Goal: Transaction & Acquisition: Obtain resource

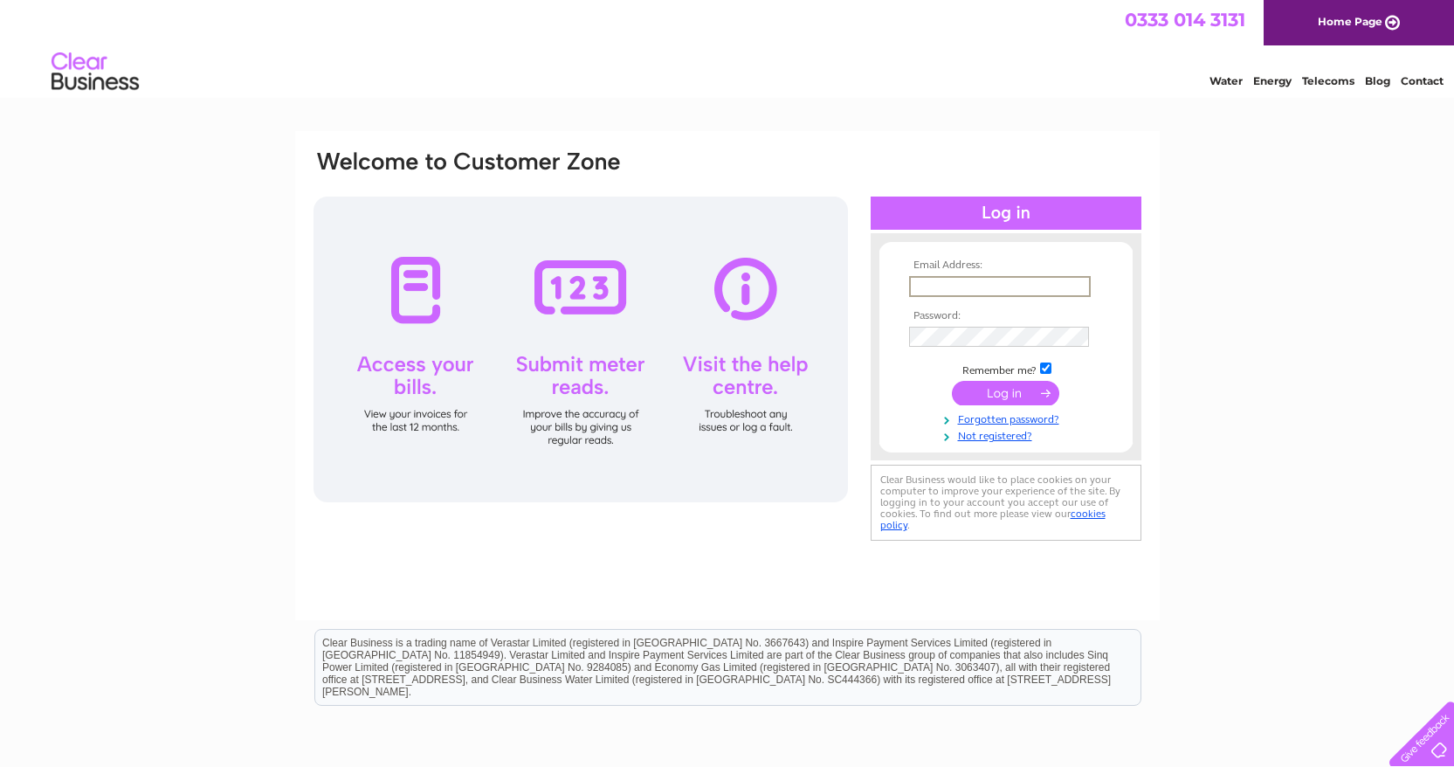
type input "thenewcedartree@gmail.com"
click at [1005, 391] on input "submit" at bounding box center [1005, 393] width 107 height 24
click at [973, 396] on input "submit" at bounding box center [1005, 393] width 107 height 24
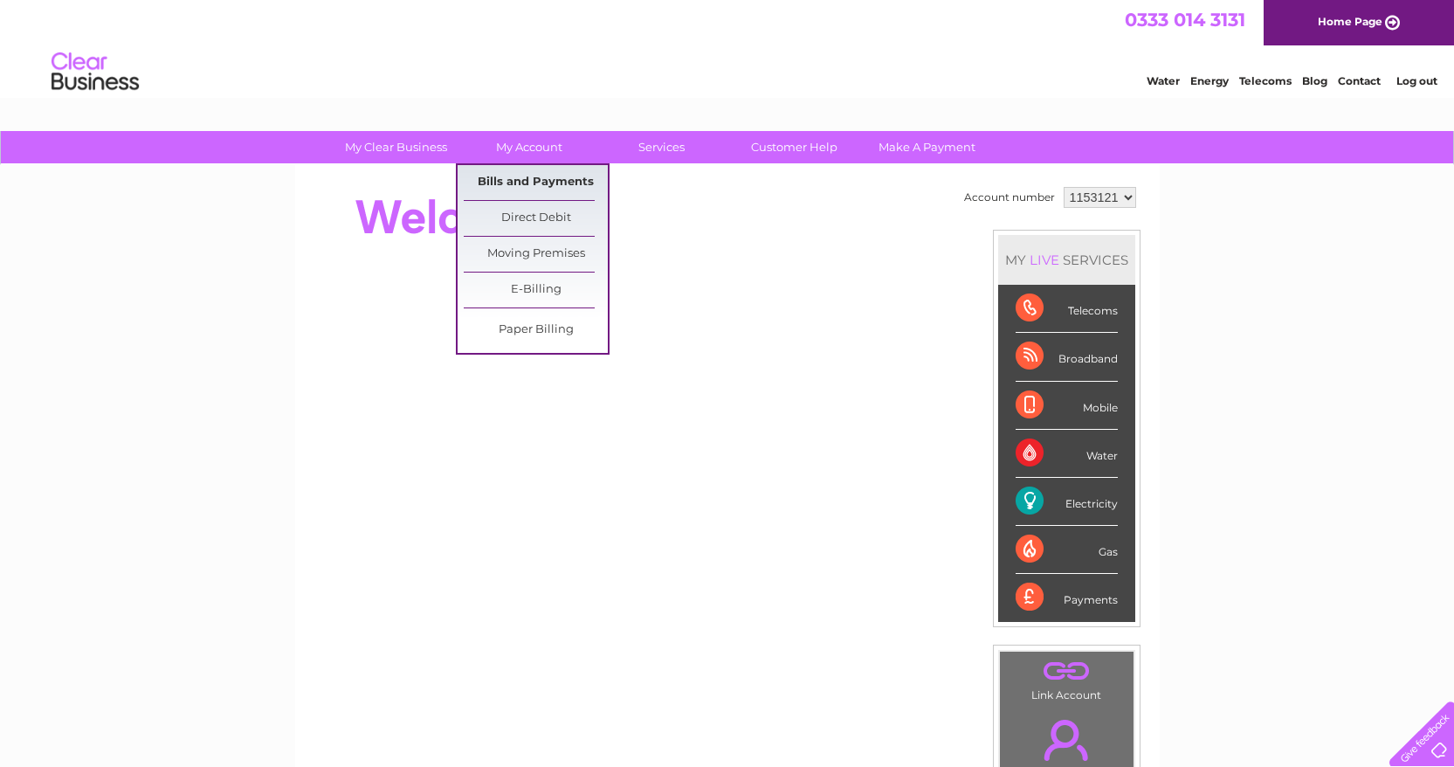
click at [558, 184] on link "Bills and Payments" at bounding box center [536, 182] width 144 height 35
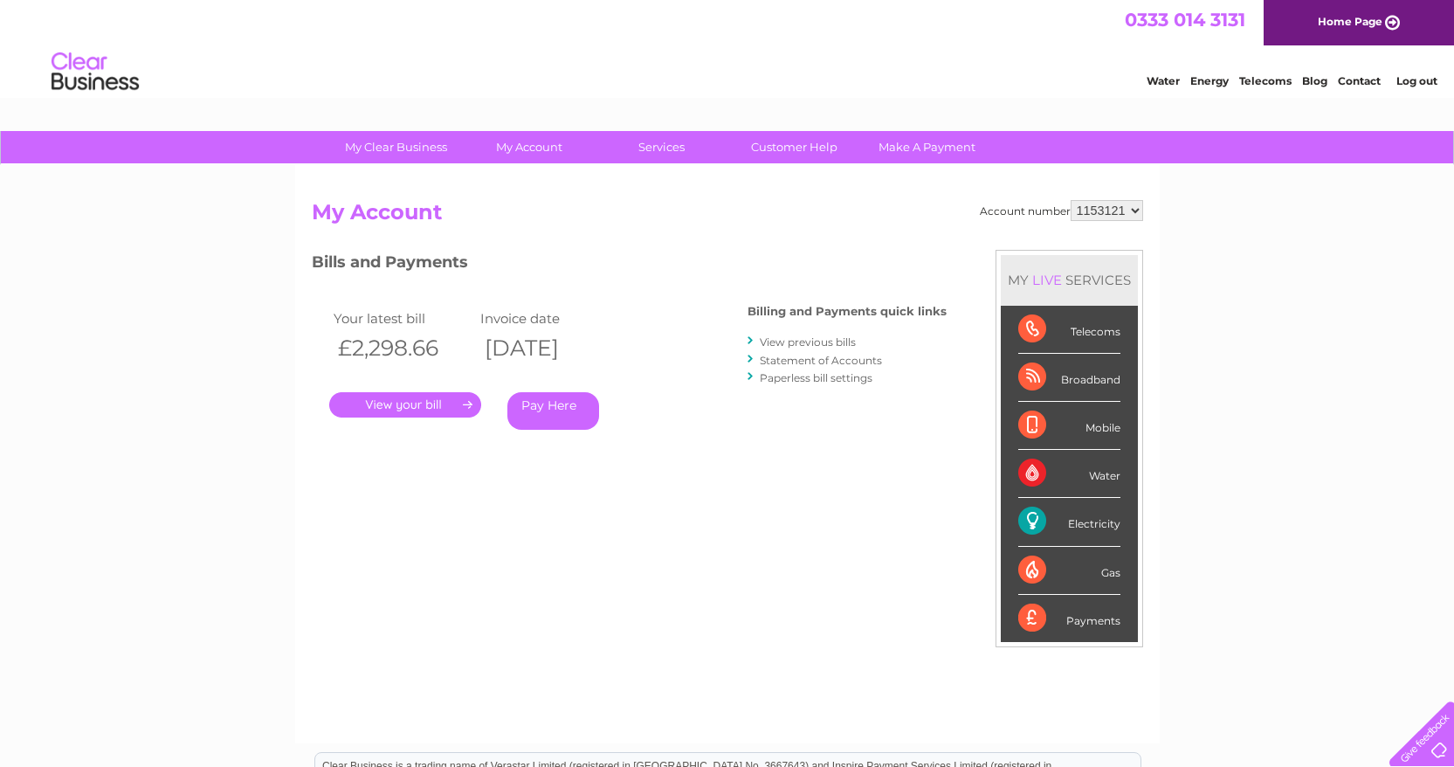
click at [817, 336] on link "View previous bills" at bounding box center [808, 341] width 96 height 13
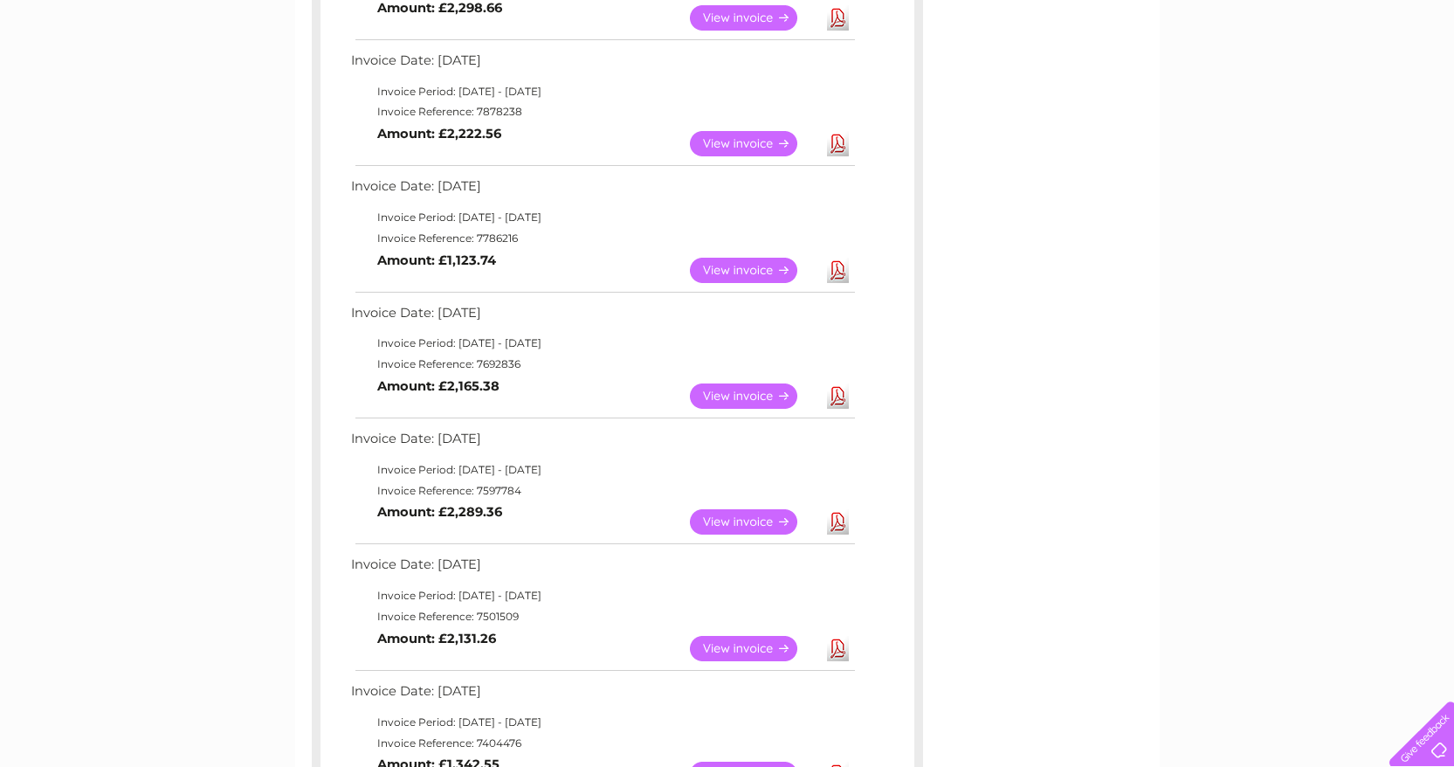
scroll to position [401, 0]
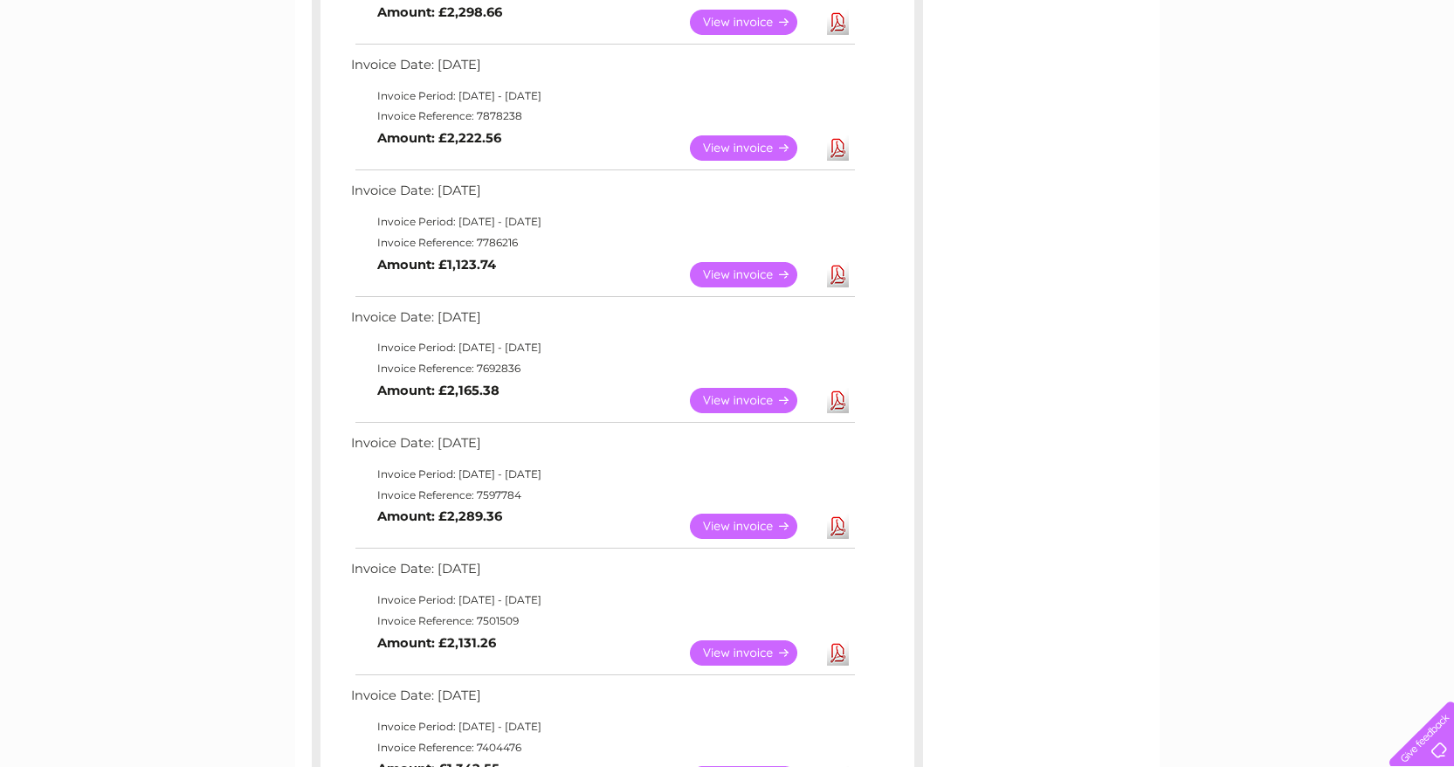
click at [741, 388] on link "View" at bounding box center [754, 400] width 128 height 25
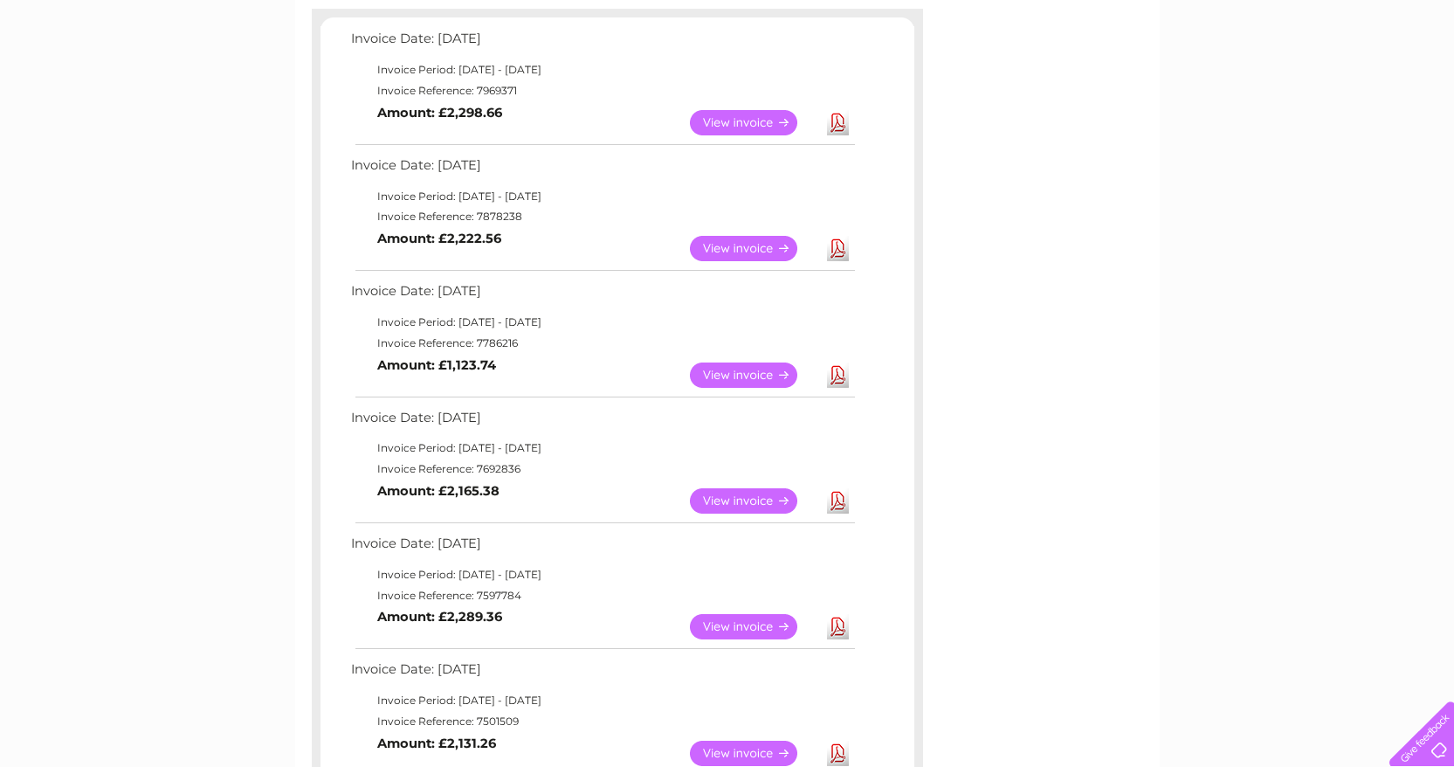
scroll to position [281, 0]
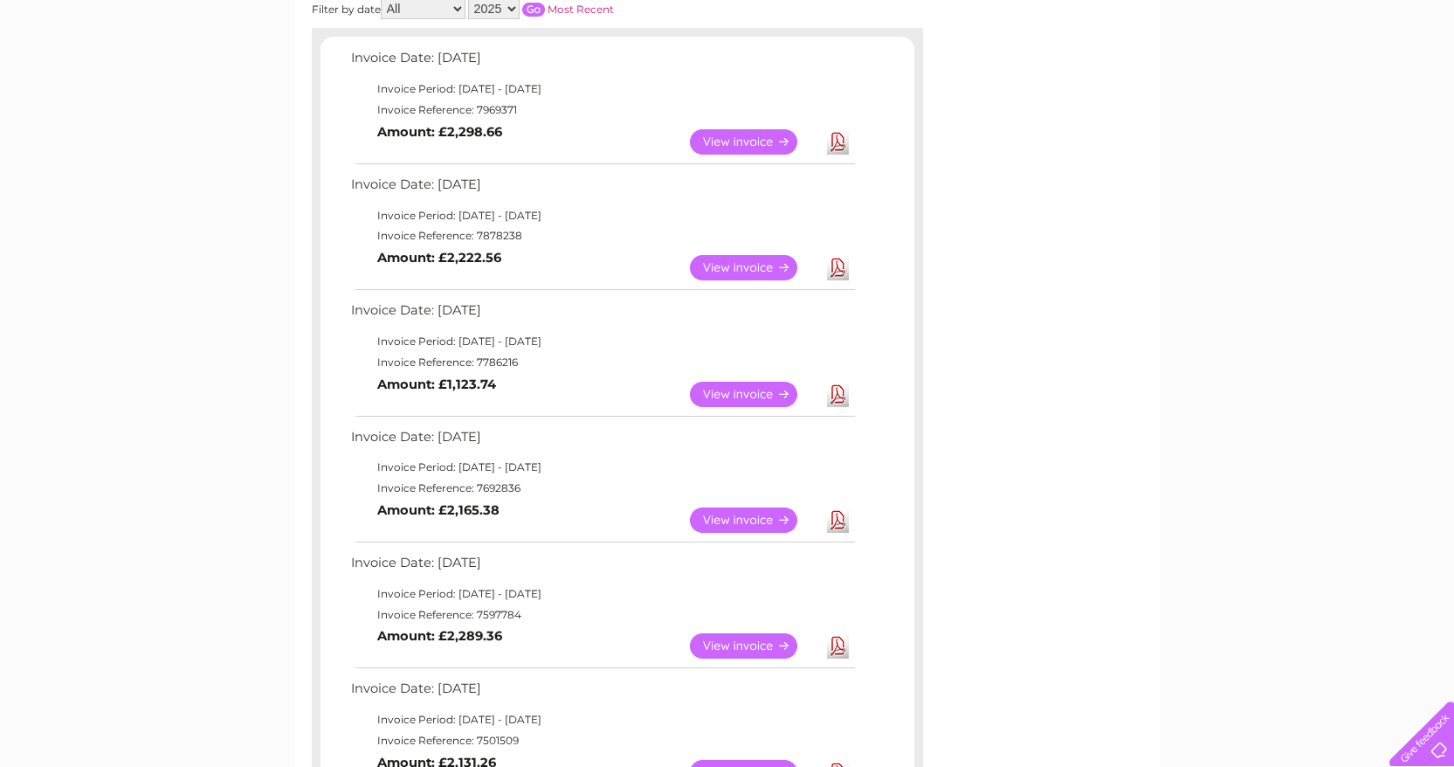
click at [733, 382] on link "View" at bounding box center [754, 394] width 128 height 25
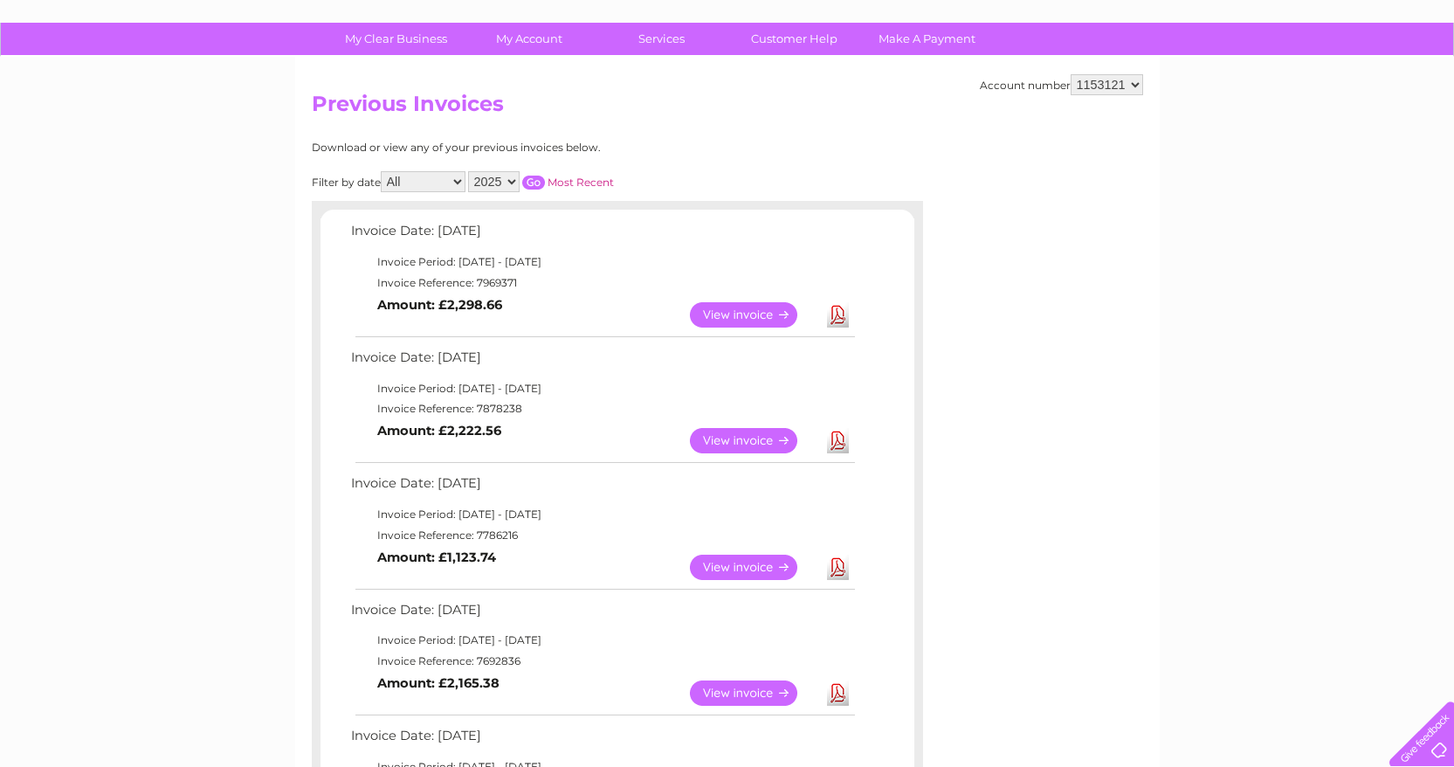
scroll to position [64, 0]
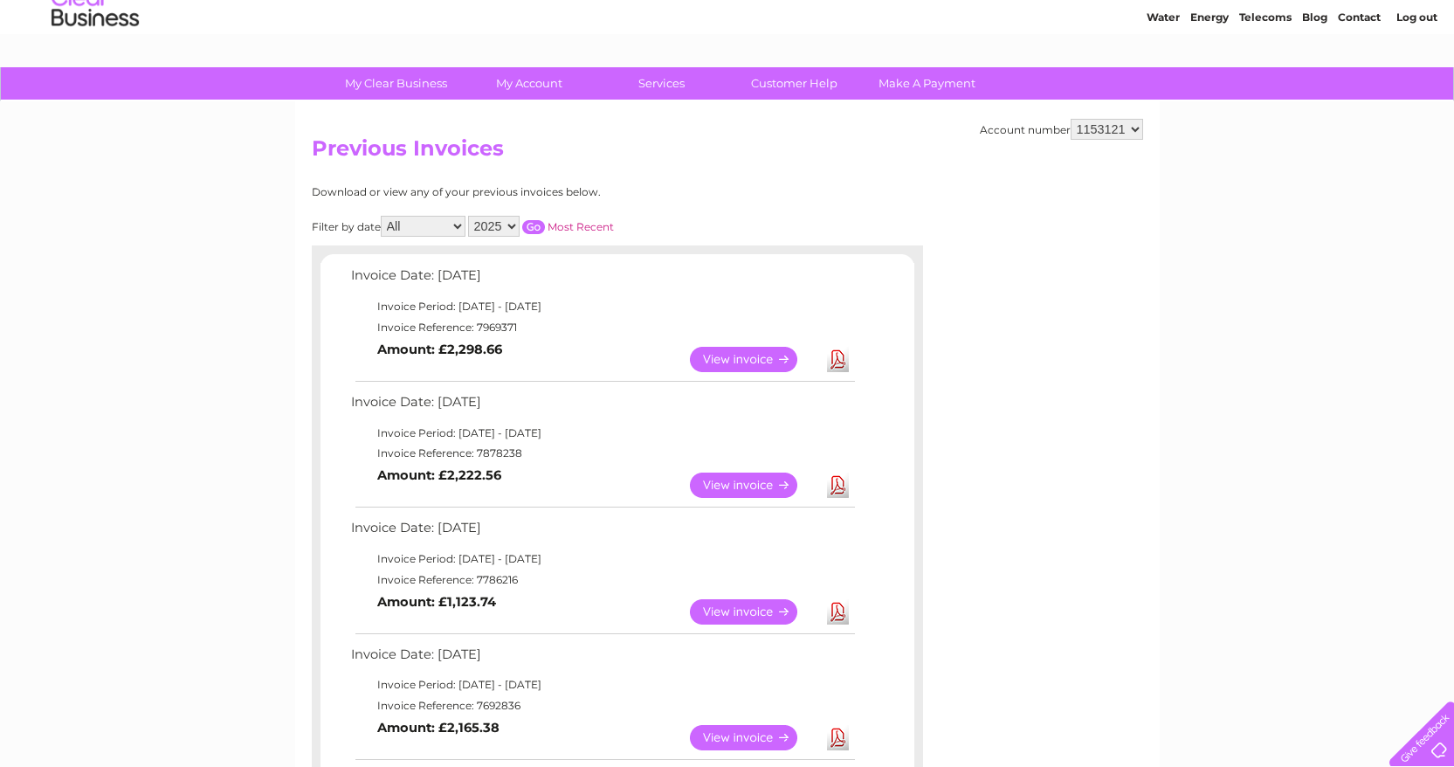
click at [702, 476] on link "View" at bounding box center [754, 484] width 128 height 25
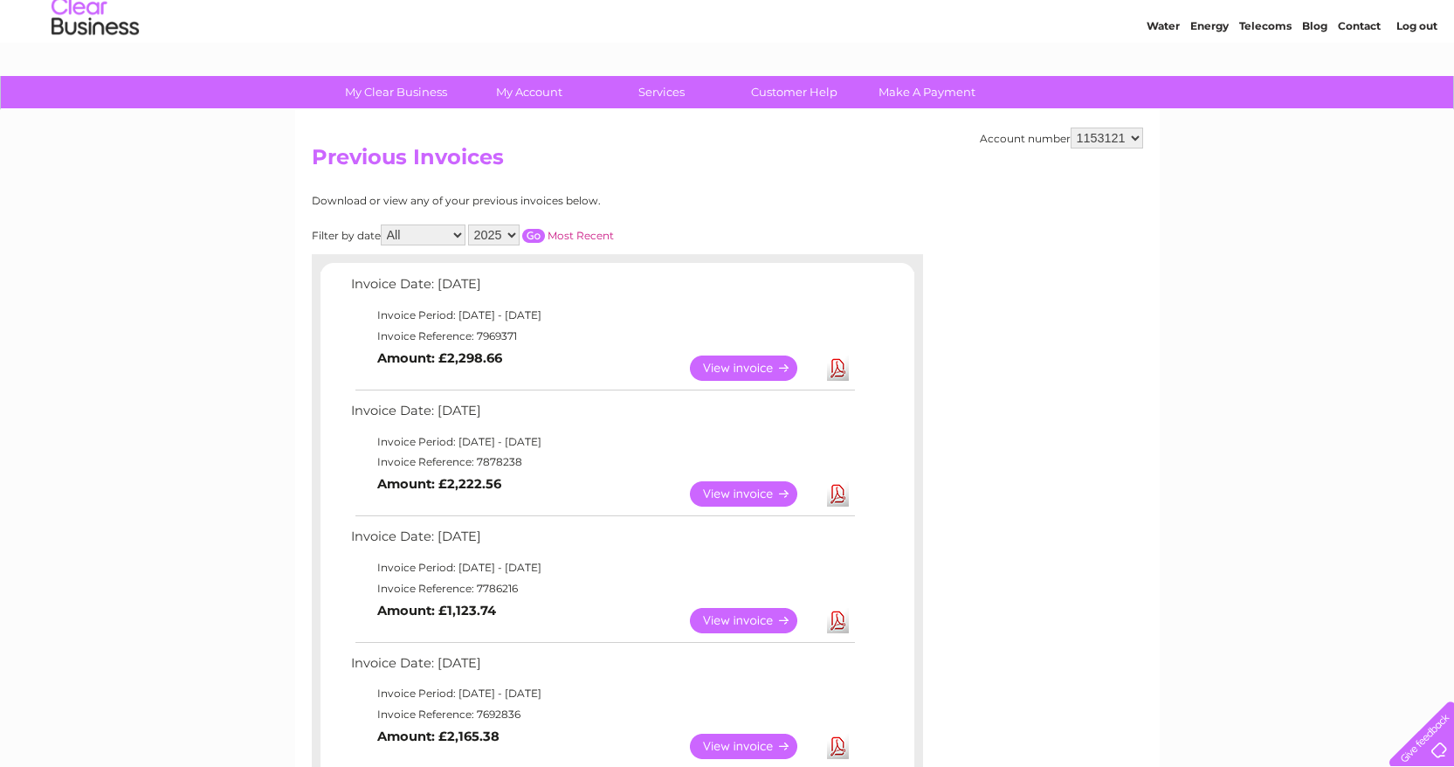
scroll to position [52, 0]
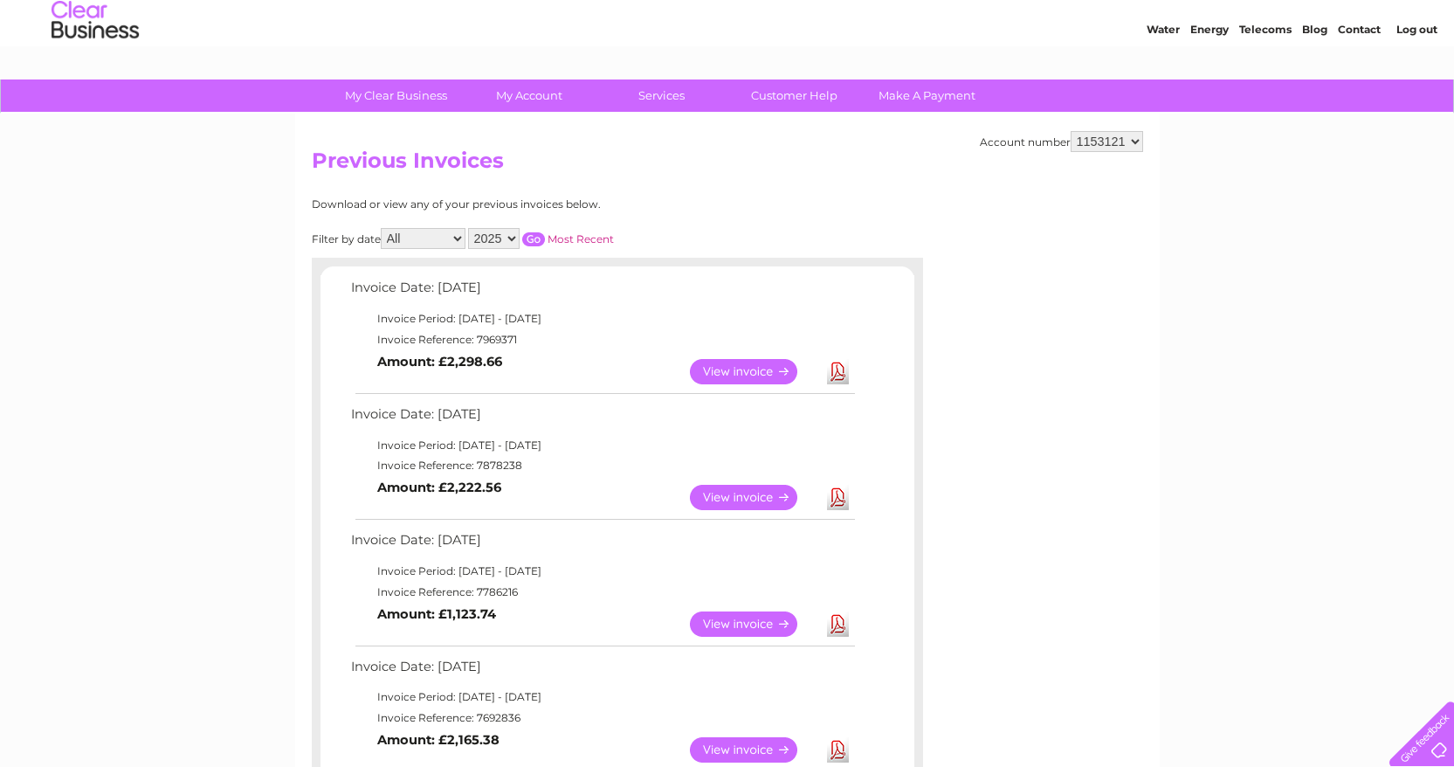
click at [719, 366] on link "View" at bounding box center [754, 371] width 128 height 25
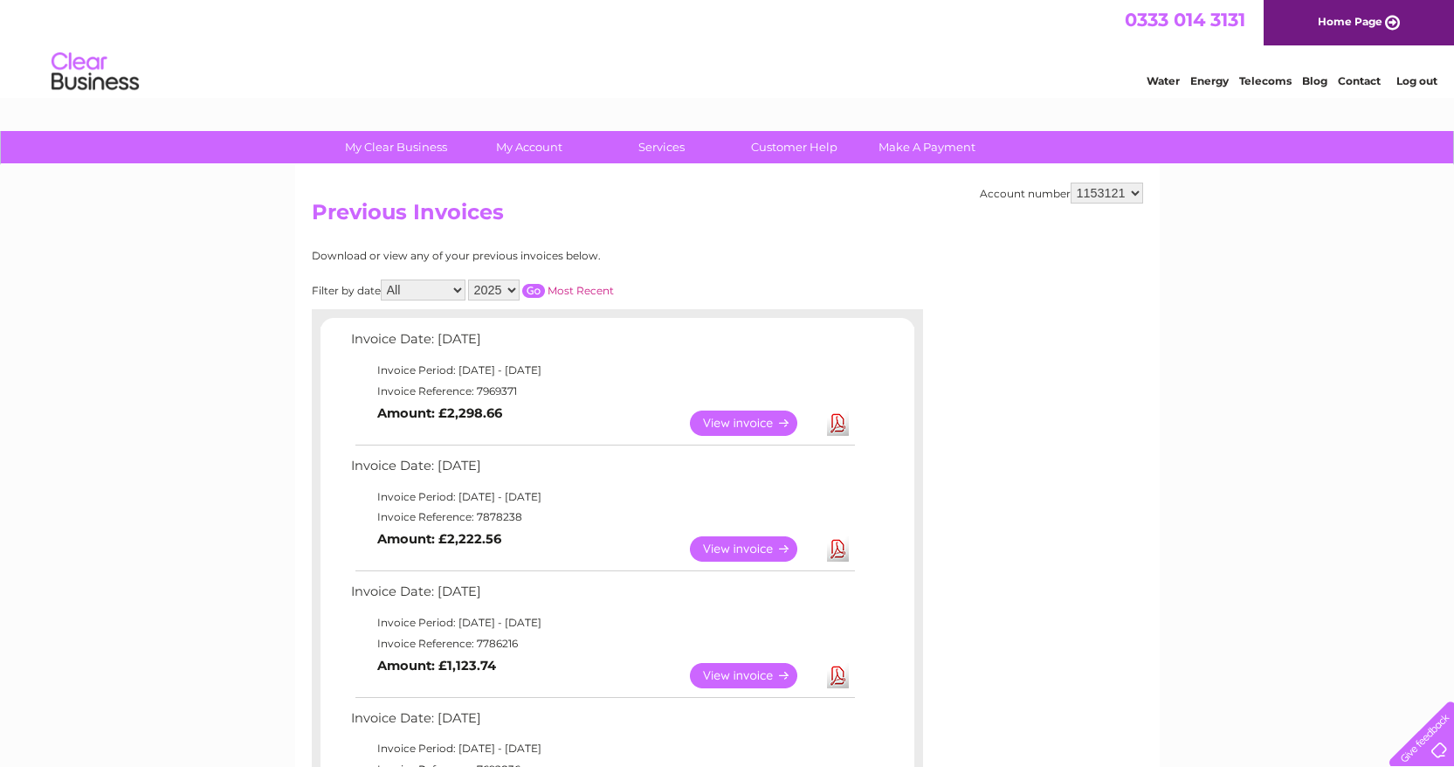
scroll to position [0, 0]
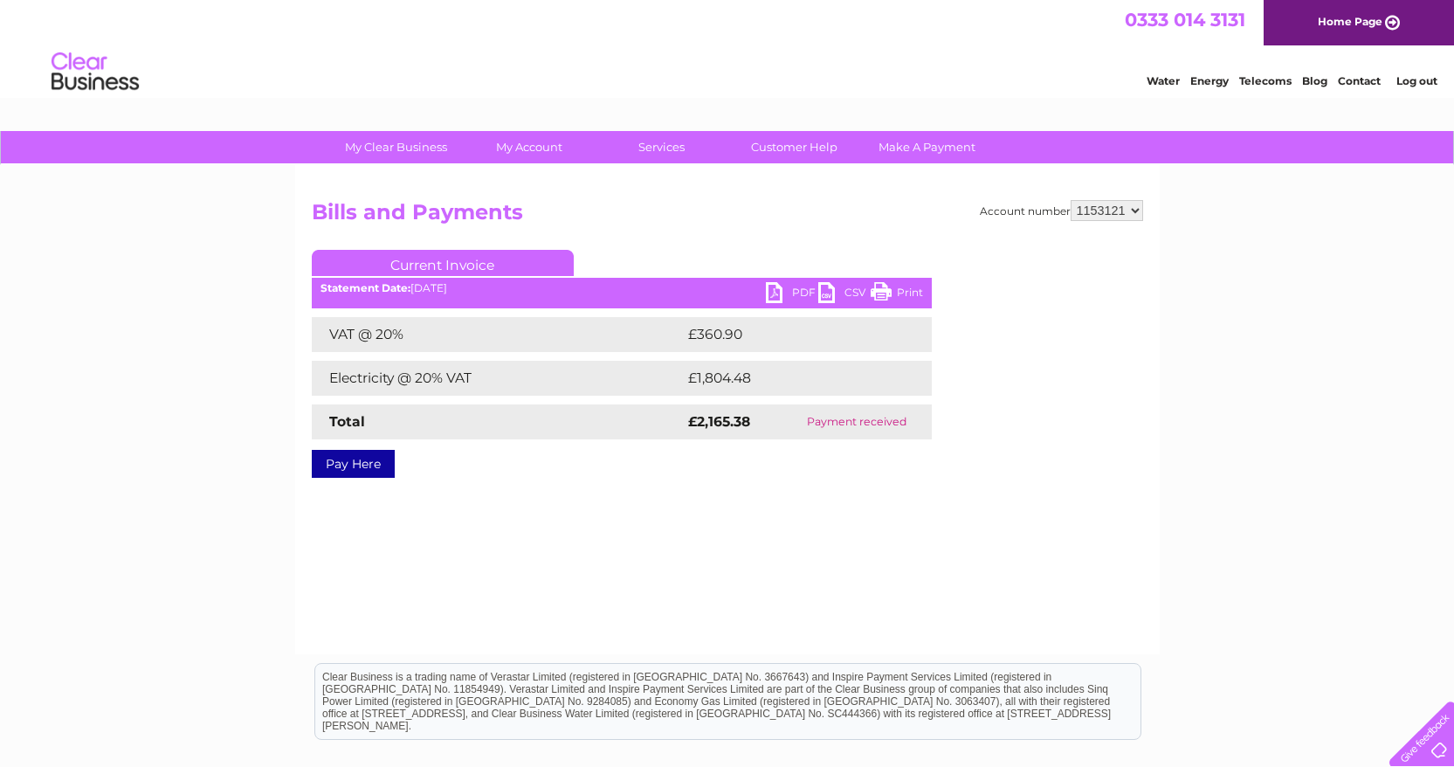
click at [792, 287] on link "PDF" at bounding box center [792, 294] width 52 height 25
click at [788, 291] on link "PDF" at bounding box center [792, 294] width 52 height 25
click at [781, 291] on link "PDF" at bounding box center [792, 294] width 52 height 25
click at [785, 289] on link "PDF" at bounding box center [792, 294] width 52 height 25
click at [224, 192] on div "My Clear Business Login Details My Details My Preferences Link Account My Accou…" at bounding box center [727, 542] width 1454 height 822
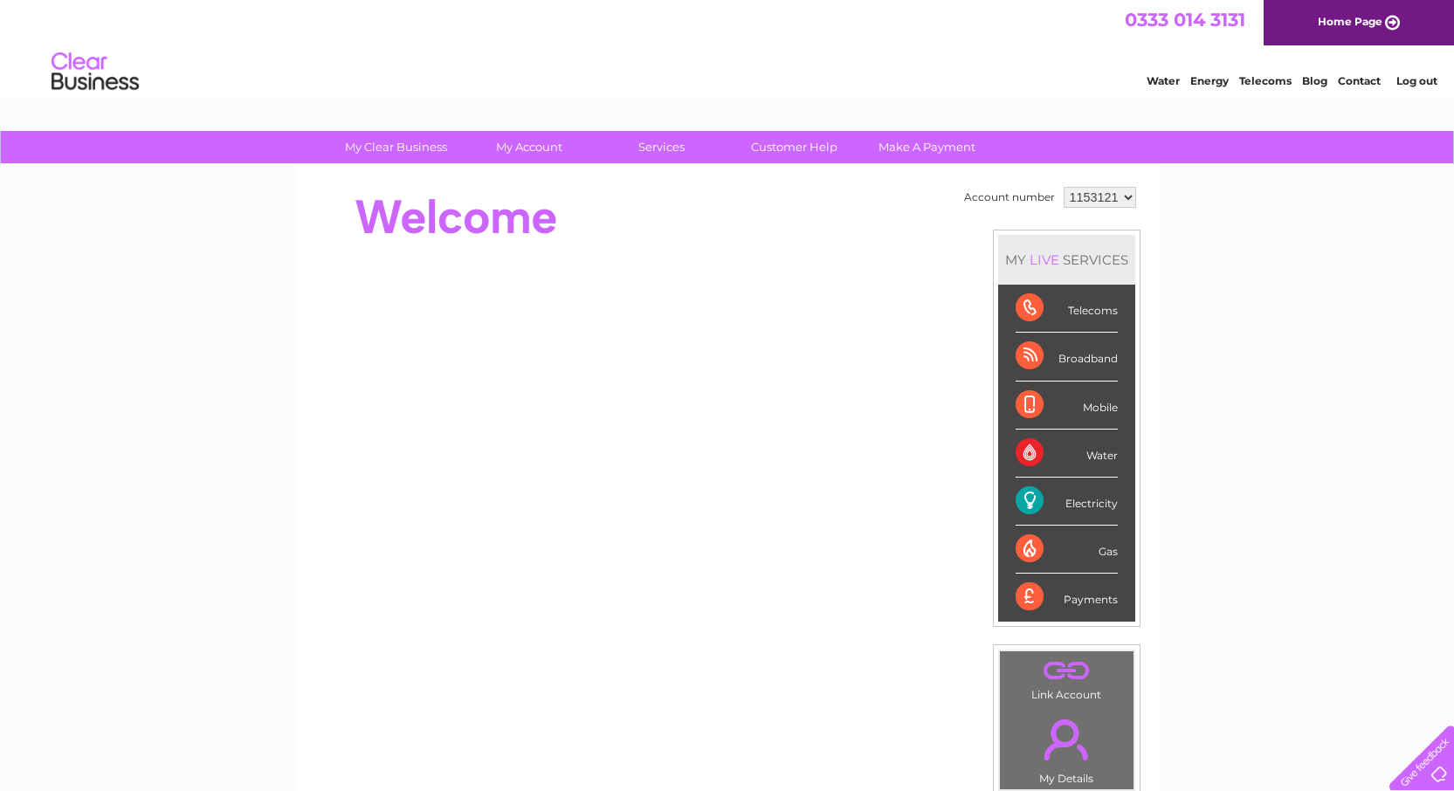
click at [921, 67] on div "Water Energy Telecoms Blog Contact Log out" at bounding box center [727, 73] width 1454 height 57
click at [907, 149] on link "Make A Payment" at bounding box center [927, 147] width 144 height 32
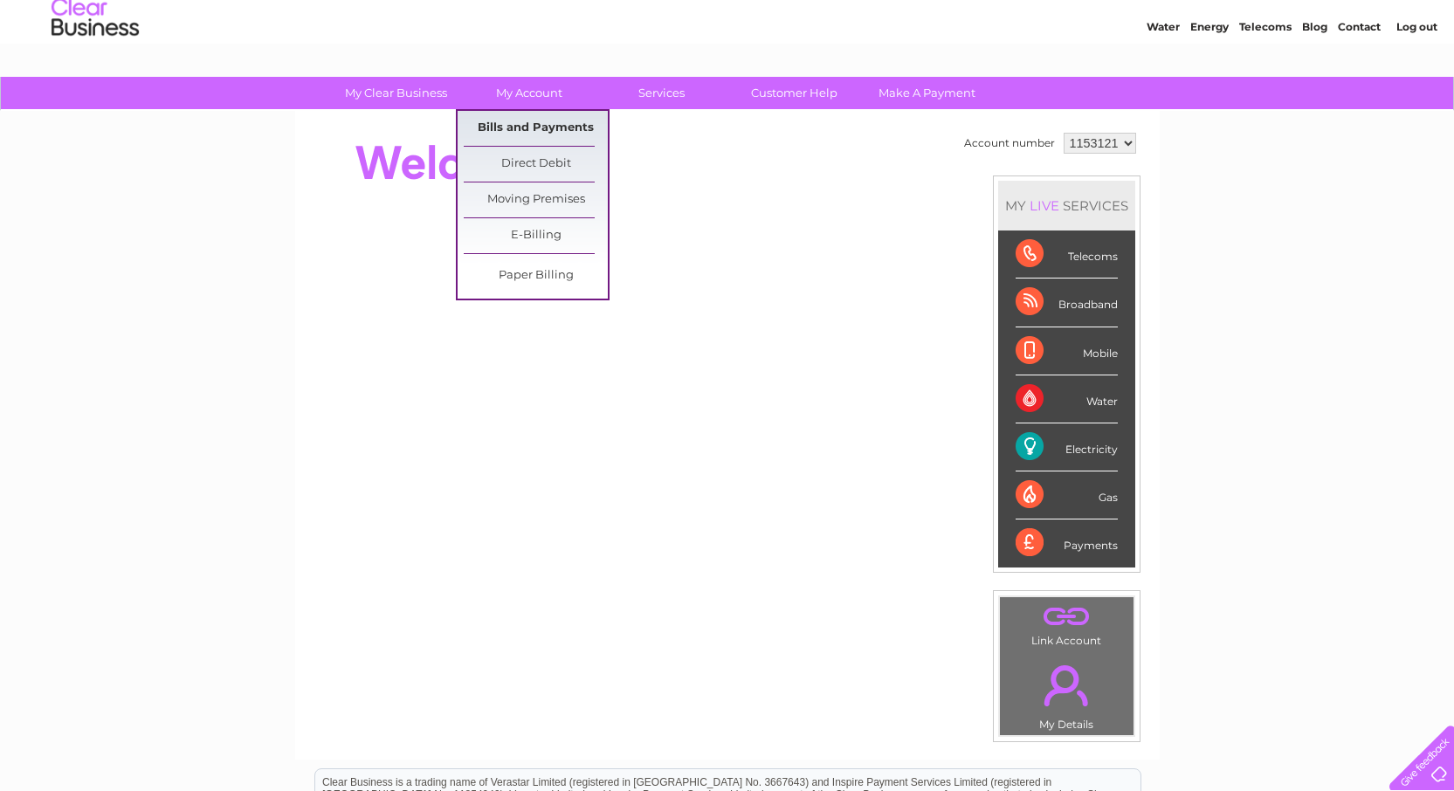
click at [534, 127] on link "Bills and Payments" at bounding box center [536, 128] width 144 height 35
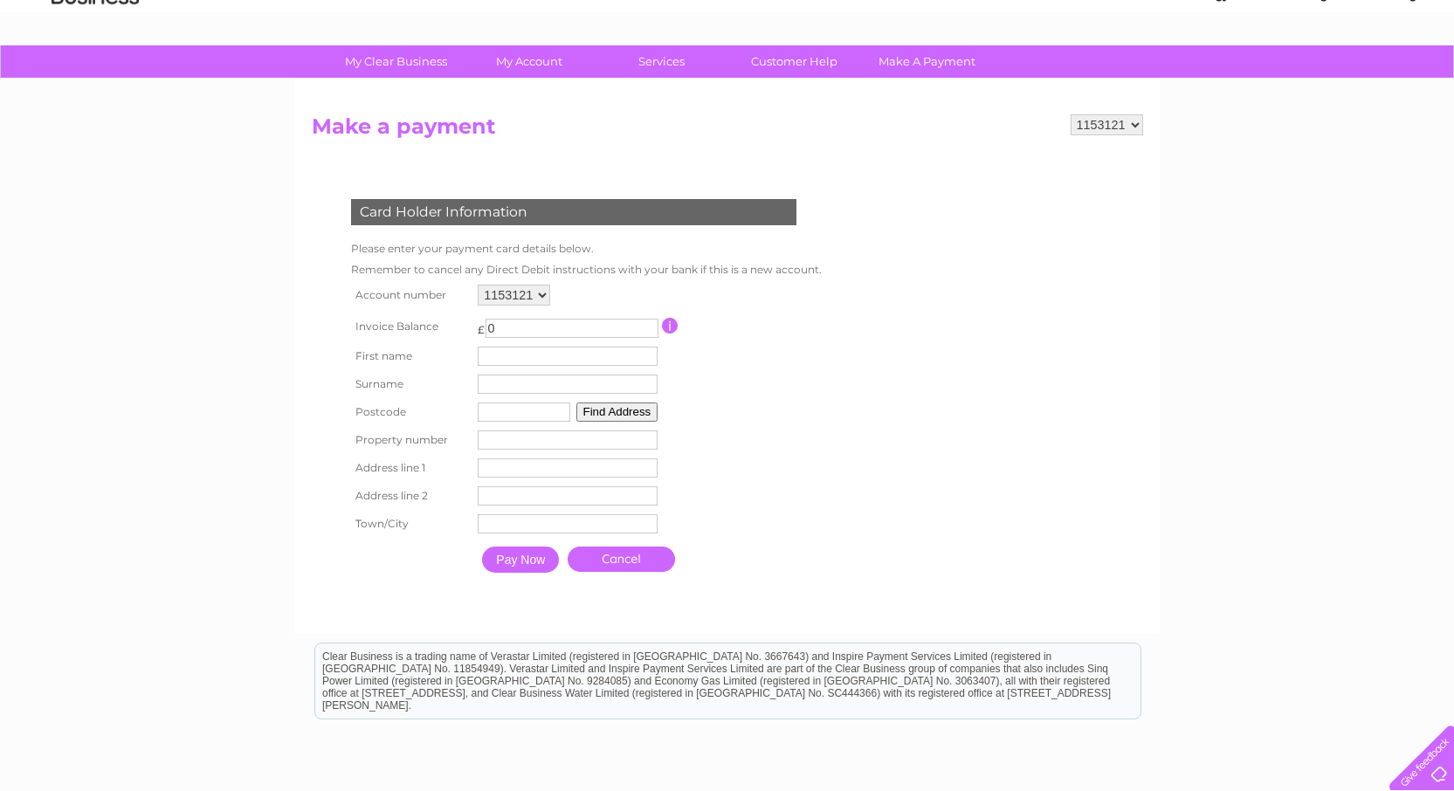
scroll to position [114, 0]
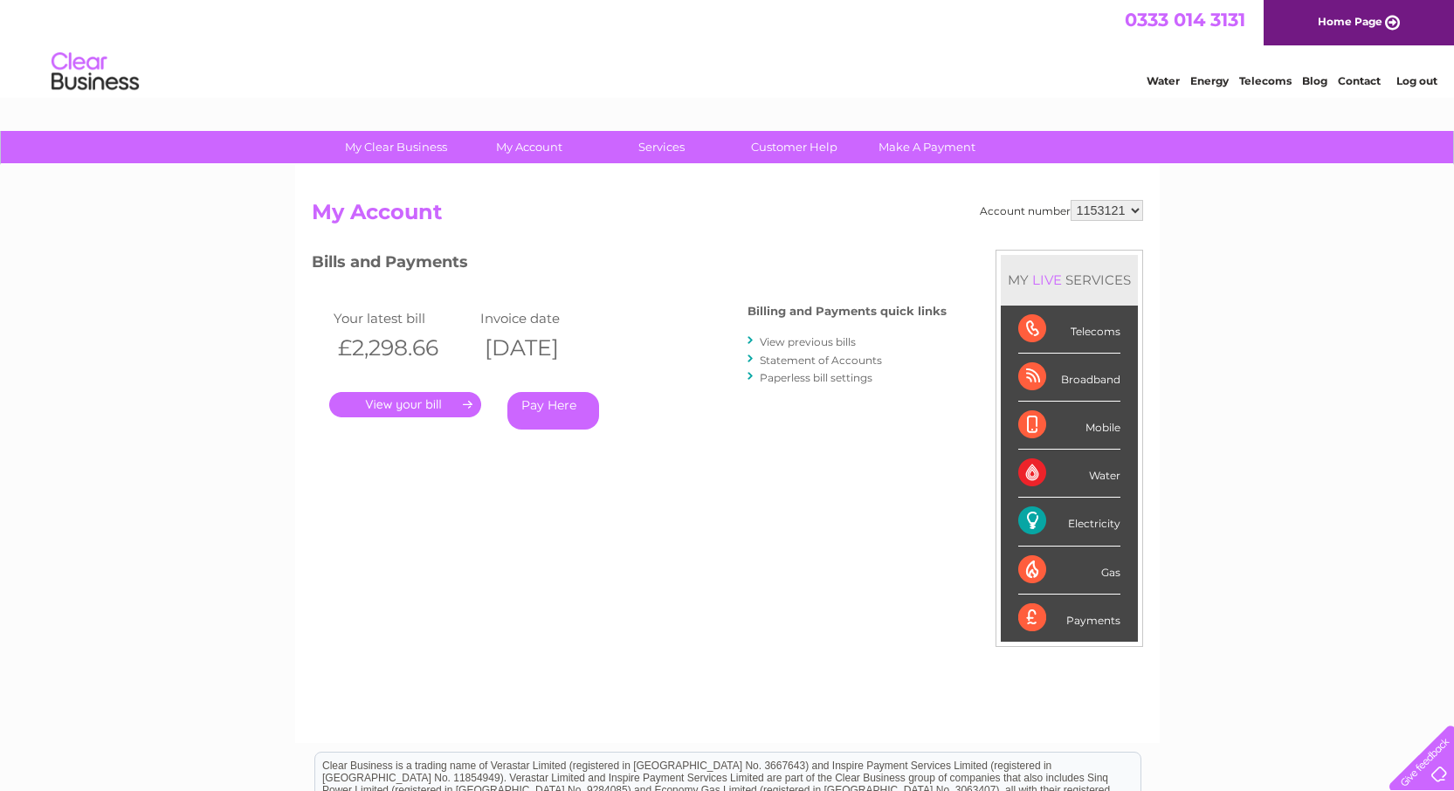
click at [638, 472] on div "Bills and Payments Billing and Payments quick links View previous bills Stateme…" at bounding box center [629, 365] width 635 height 231
click at [202, 335] on div "My Clear Business Login Details My Details My Preferences Link Account My Accou…" at bounding box center [727, 586] width 1454 height 911
